Goal: Transaction & Acquisition: Obtain resource

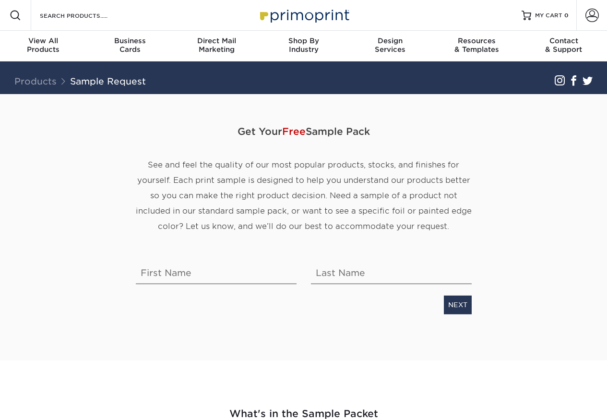
click at [449, 245] on div "Get Your Free Sample Pack See and feel the quality of our most popular products…" at bounding box center [304, 187] width 350 height 140
click at [167, 272] on input "text" at bounding box center [216, 270] width 161 height 27
click at [346, 272] on input "text" at bounding box center [391, 270] width 161 height 27
click at [449, 306] on link "NEXT" at bounding box center [458, 305] width 28 height 18
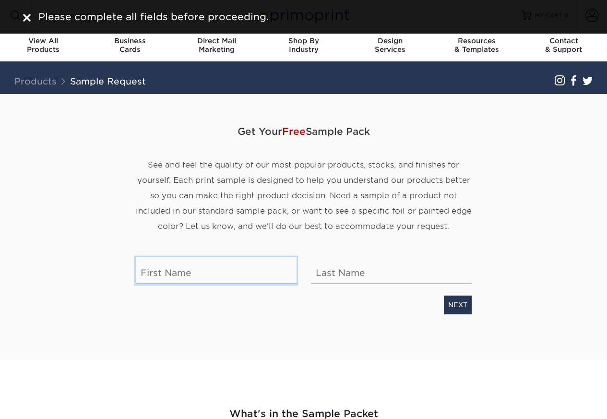
click at [166, 272] on input "text" at bounding box center [216, 270] width 161 height 27
paste input "Al"
type input "Al"
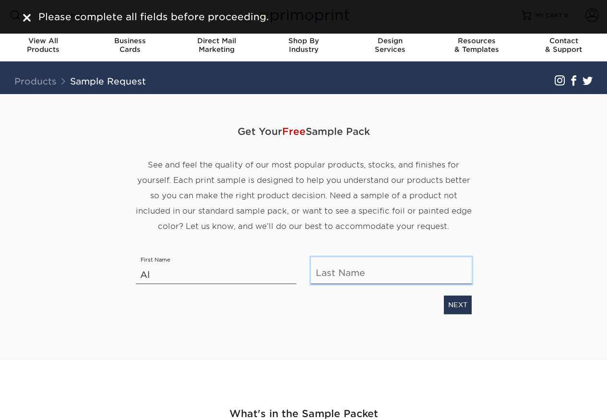
click at [342, 271] on input "text" at bounding box center [391, 270] width 161 height 27
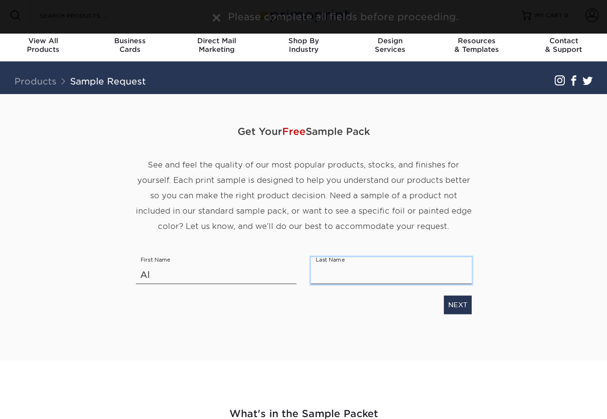
paste input "Zak"
type input "Zak"
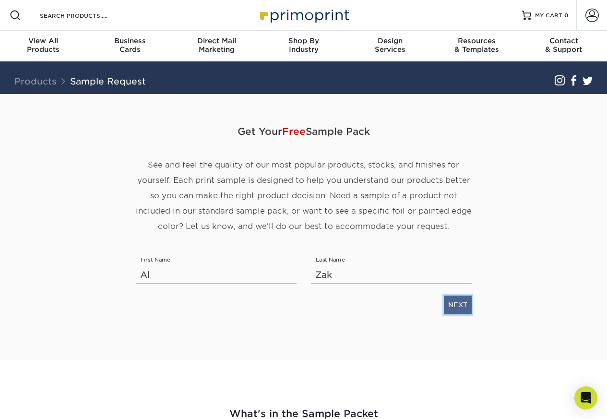
click at [449, 305] on link "NEXT" at bounding box center [458, 305] width 28 height 18
